Goal: Task Accomplishment & Management: Manage account settings

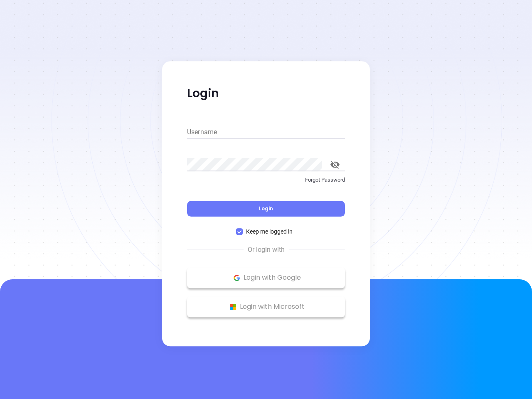
click at [266, 200] on div "Login" at bounding box center [266, 204] width 158 height 26
click at [266, 132] on input "Username" at bounding box center [266, 132] width 158 height 13
click at [335, 165] on icon "toggle password visibility" at bounding box center [335, 165] width 9 height 8
click at [266, 209] on span "Login" at bounding box center [266, 208] width 14 height 7
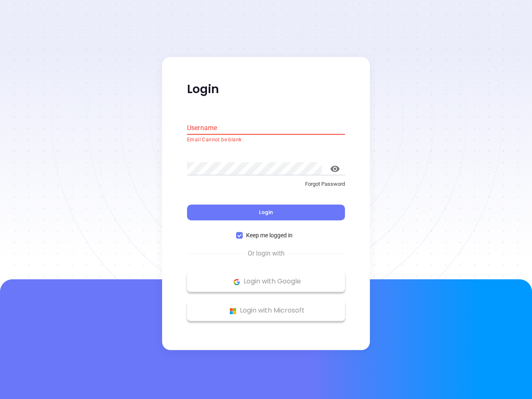
click at [266, 232] on span "Keep me logged in" at bounding box center [269, 235] width 53 height 9
click at [243, 232] on input "Keep me logged in" at bounding box center [239, 235] width 7 height 7
checkbox input "false"
click at [266, 278] on p "Login with Google" at bounding box center [266, 282] width 150 height 12
click at [266, 307] on p "Login with Microsoft" at bounding box center [266, 311] width 150 height 12
